Goal: Task Accomplishment & Management: Manage account settings

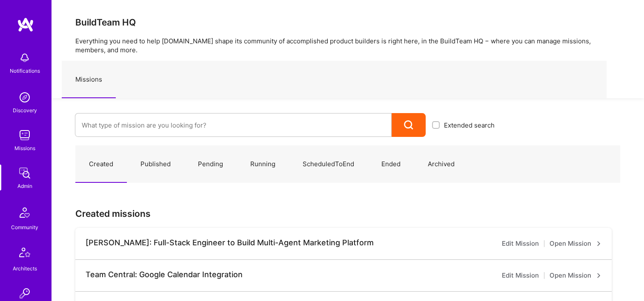
click at [196, 126] on input at bounding box center [233, 125] width 303 height 22
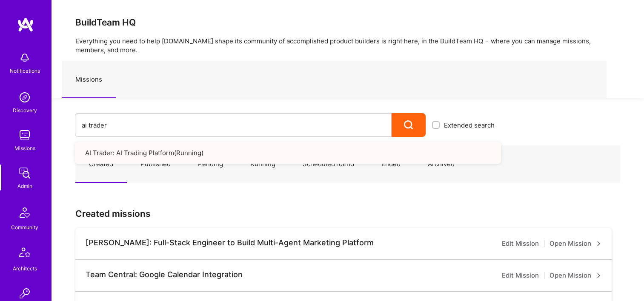
type input "ai trader"
drag, startPoint x: 37, startPoint y: 126, endPoint x: 112, endPoint y: 136, distance: 76.0
type input "stay modern"
drag, startPoint x: 143, startPoint y: 124, endPoint x: 51, endPoint y: 126, distance: 91.5
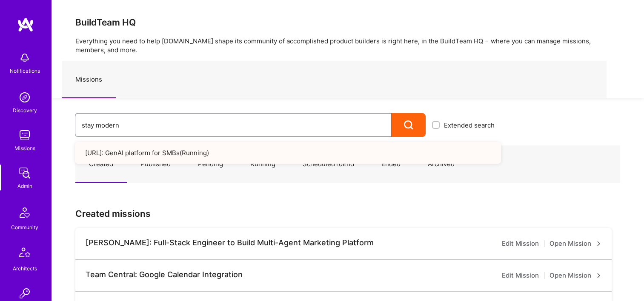
type input "paraflight"
drag, startPoint x: 142, startPoint y: 123, endPoint x: 3, endPoint y: 127, distance: 138.4
type input "anyteam"
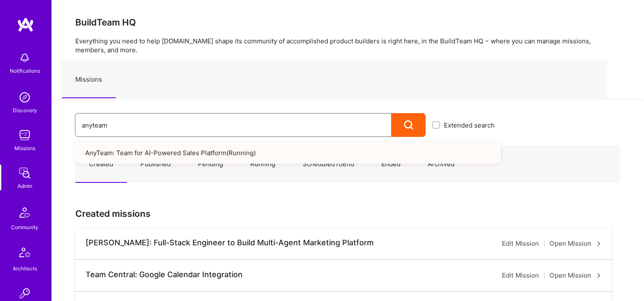
drag, startPoint x: 144, startPoint y: 121, endPoint x: 67, endPoint y: 125, distance: 76.7
click at [67, 125] on div "anyteam Extended search AnyTeam: Team for AI-Powered Sales Platform ( Running )" at bounding box center [276, 117] width 449 height 39
type input "hexa"
drag, startPoint x: 120, startPoint y: 123, endPoint x: 29, endPoint y: 103, distance: 93.6
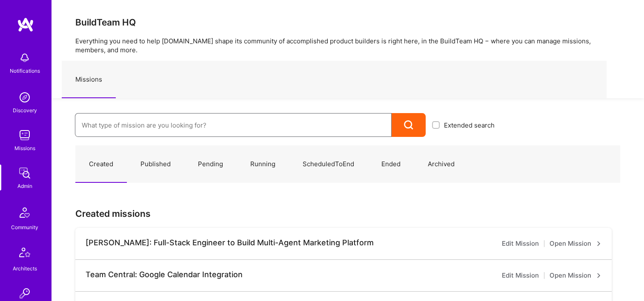
click at [196, 127] on input at bounding box center [233, 125] width 303 height 22
type input "p"
type input "v"
paste input "Physician's Weekly"
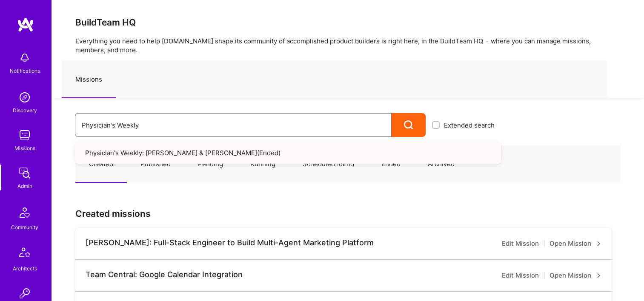
type input "Physician's Weekly"
drag, startPoint x: 42, startPoint y: 123, endPoint x: 33, endPoint y: 123, distance: 8.9
drag, startPoint x: 148, startPoint y: 133, endPoint x: 85, endPoint y: 117, distance: 64.6
click at [52, 115] on div "new beauty Extended search New Beauty: GenAI Build ( Ended )" at bounding box center [276, 117] width 449 height 39
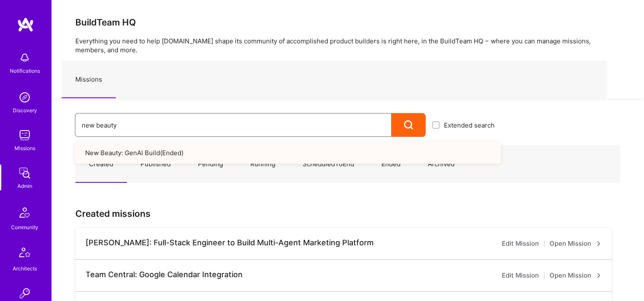
paste input "Lightspeed Venture Partners"
type input "Lightspeed Venture Partners"
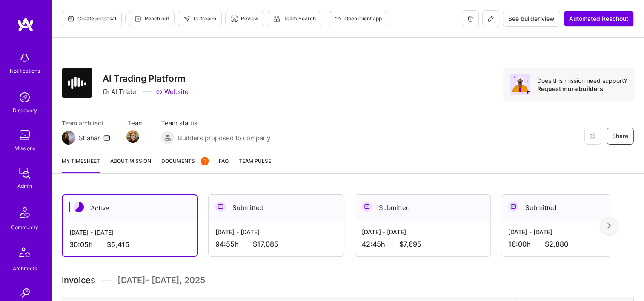
click at [358, 17] on span "Open client app" at bounding box center [358, 19] width 48 height 8
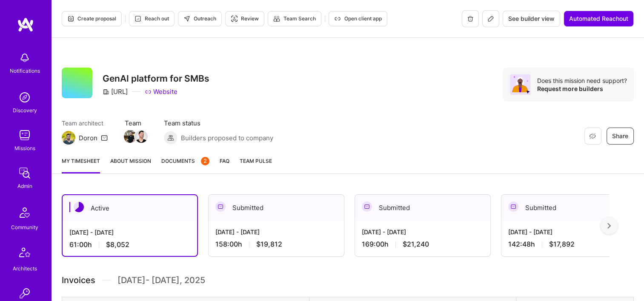
click at [374, 20] on span "Open client app" at bounding box center [358, 19] width 48 height 8
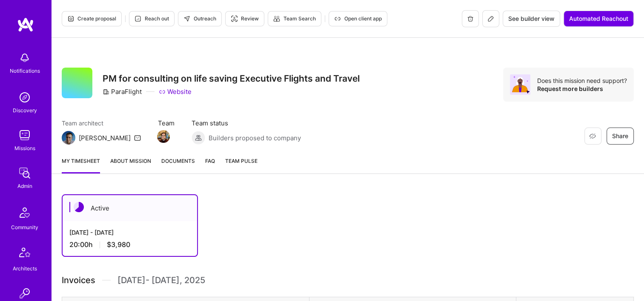
click at [349, 19] on span "Open client app" at bounding box center [358, 19] width 48 height 8
click at [187, 158] on span "Documents" at bounding box center [178, 161] width 34 height 9
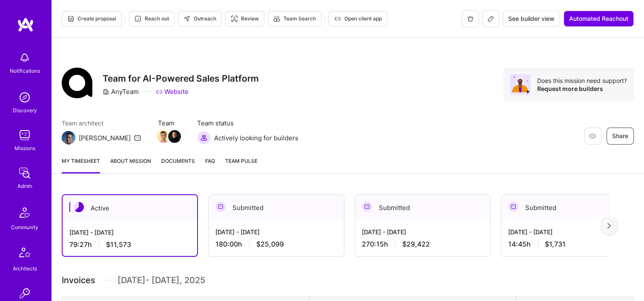
click at [180, 165] on span "Documents" at bounding box center [178, 161] width 34 height 9
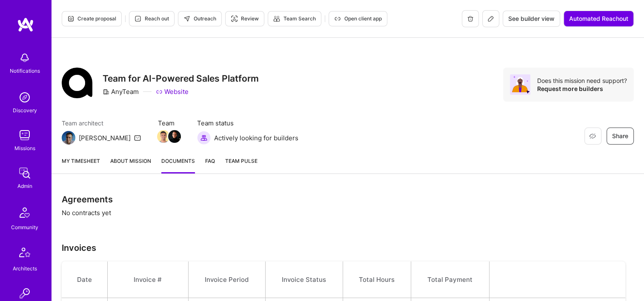
click at [352, 19] on span "Open client app" at bounding box center [358, 19] width 48 height 8
click at [355, 22] on span "Open client app" at bounding box center [358, 19] width 48 height 8
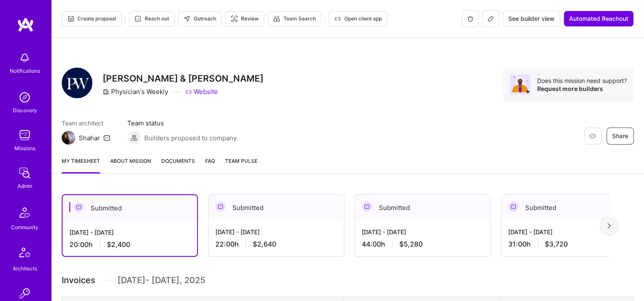
click at [353, 11] on button "Open client app" at bounding box center [358, 18] width 59 height 15
click at [373, 17] on span "Open client app" at bounding box center [358, 19] width 48 height 8
click at [368, 24] on button "Open client app" at bounding box center [358, 18] width 59 height 15
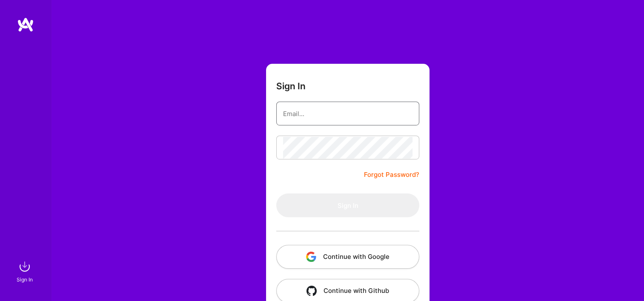
type input "[EMAIL_ADDRESS][DOMAIN_NAME]"
click at [344, 255] on button "Continue with Google" at bounding box center [347, 257] width 143 height 24
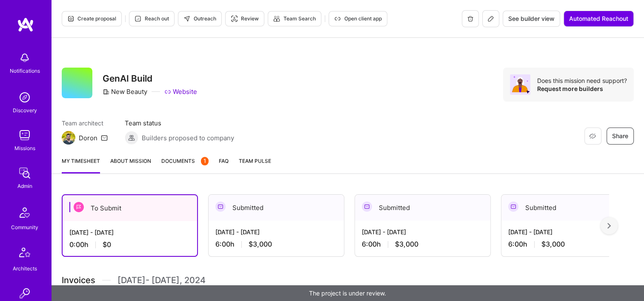
click at [361, 20] on span "Open client app" at bounding box center [358, 19] width 48 height 8
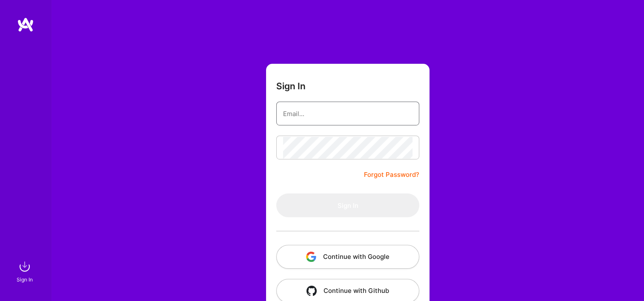
type input "[EMAIL_ADDRESS][DOMAIN_NAME]"
click at [348, 257] on button "Continue with Google" at bounding box center [347, 257] width 143 height 24
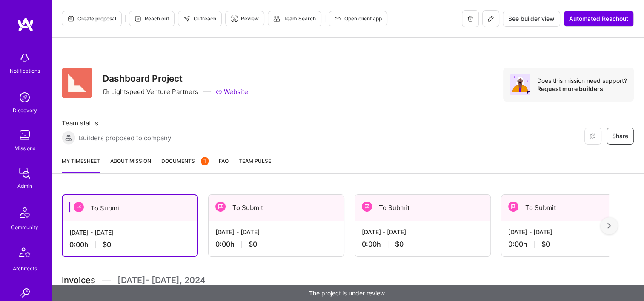
click at [193, 157] on span "Documents 1" at bounding box center [184, 161] width 47 height 9
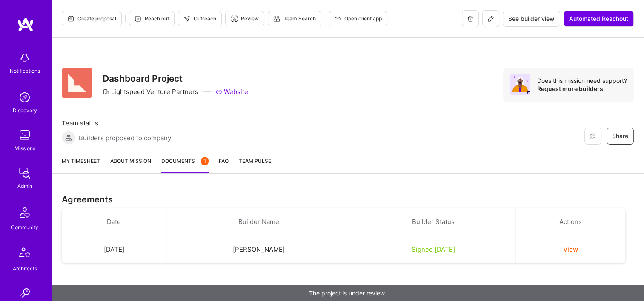
click at [352, 17] on span "Open client app" at bounding box center [358, 19] width 48 height 8
